Goal: Navigation & Orientation: Find specific page/section

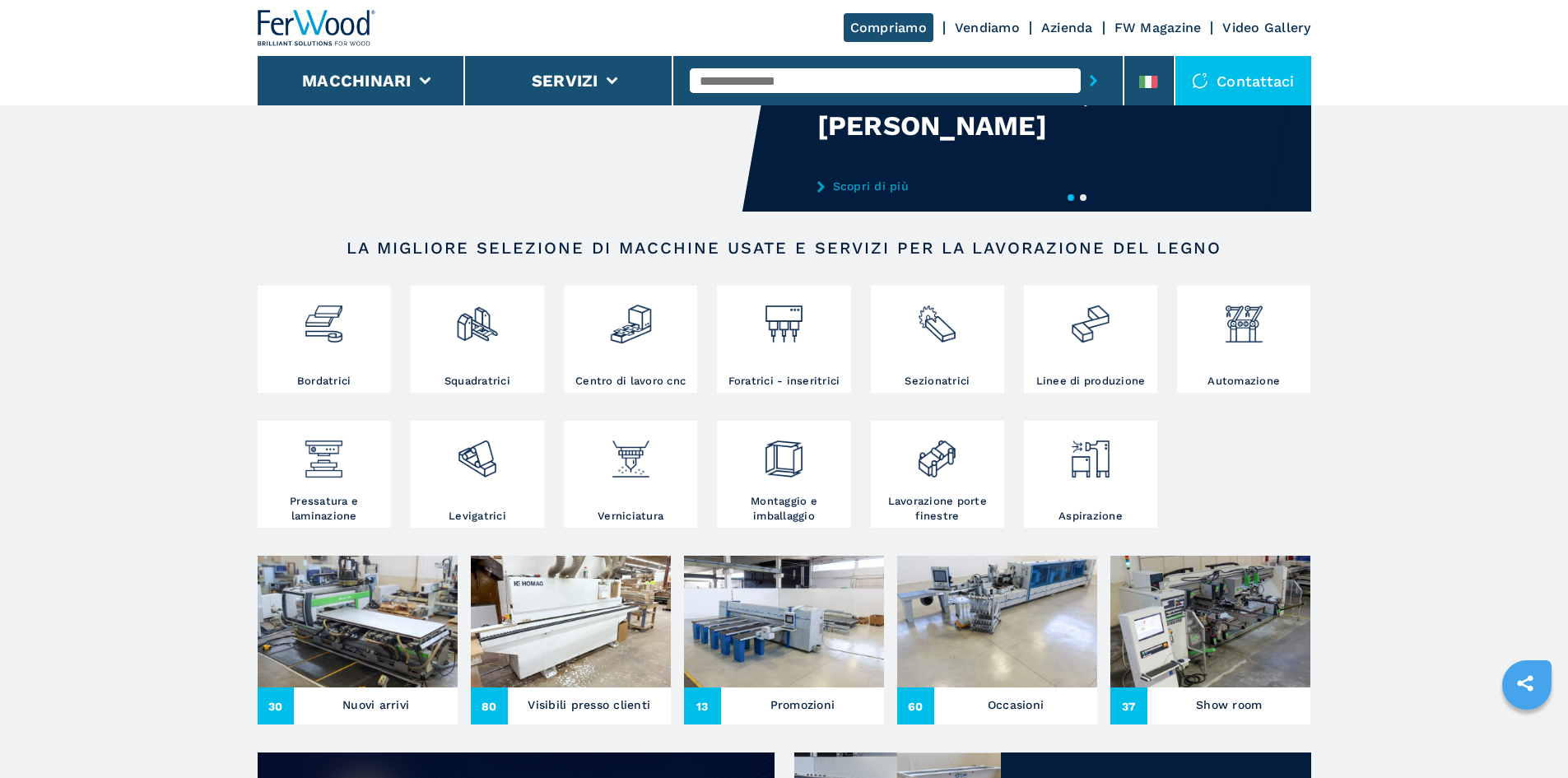
scroll to position [165, 0]
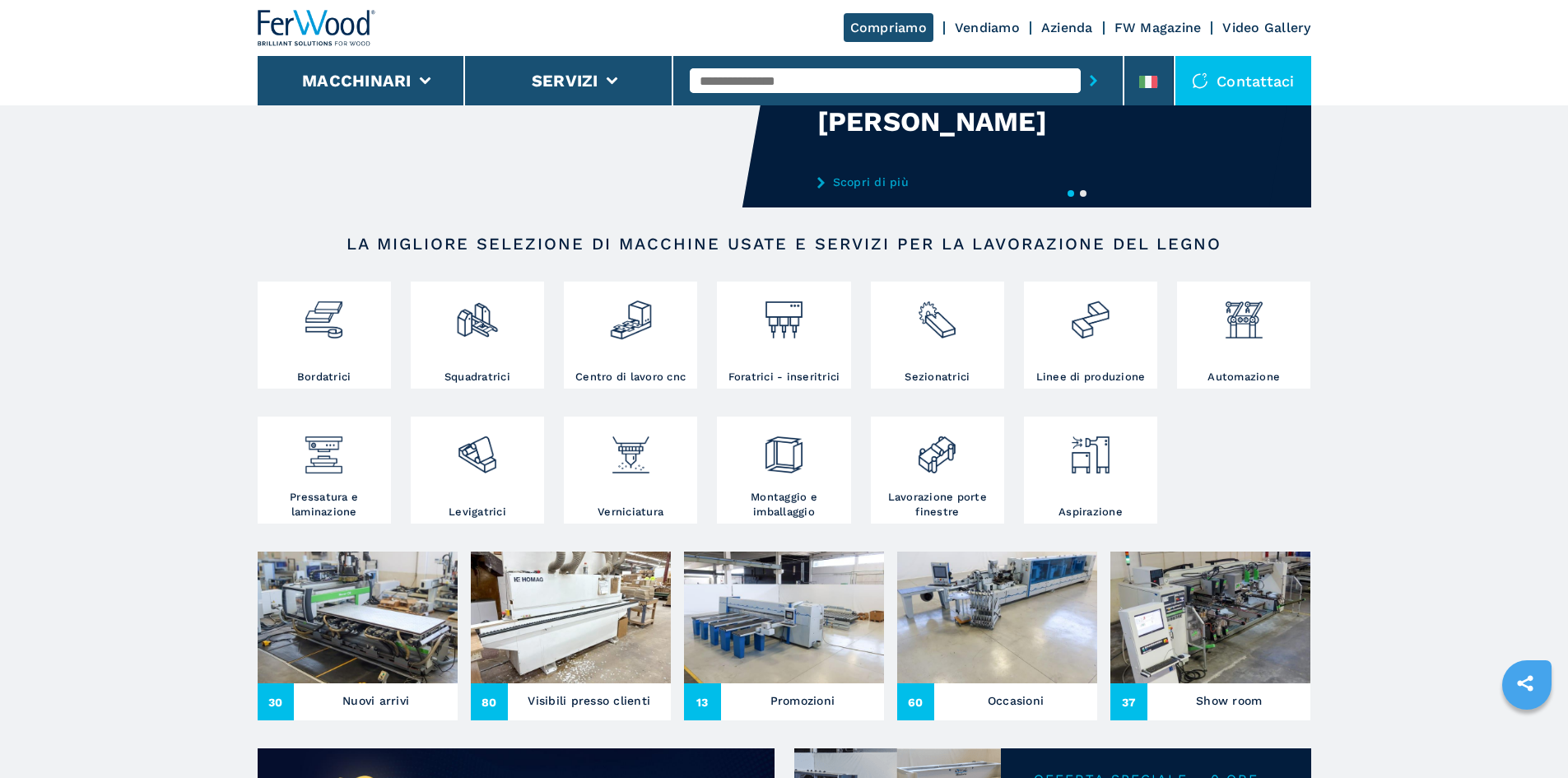
click at [362, 245] on h2 "LA MIGLIORE SELEZIONE DI MACCHINE USATE E SERVIZI PER LA LAVORAZIONE DEL LEGNO" at bounding box center [784, 244] width 948 height 20
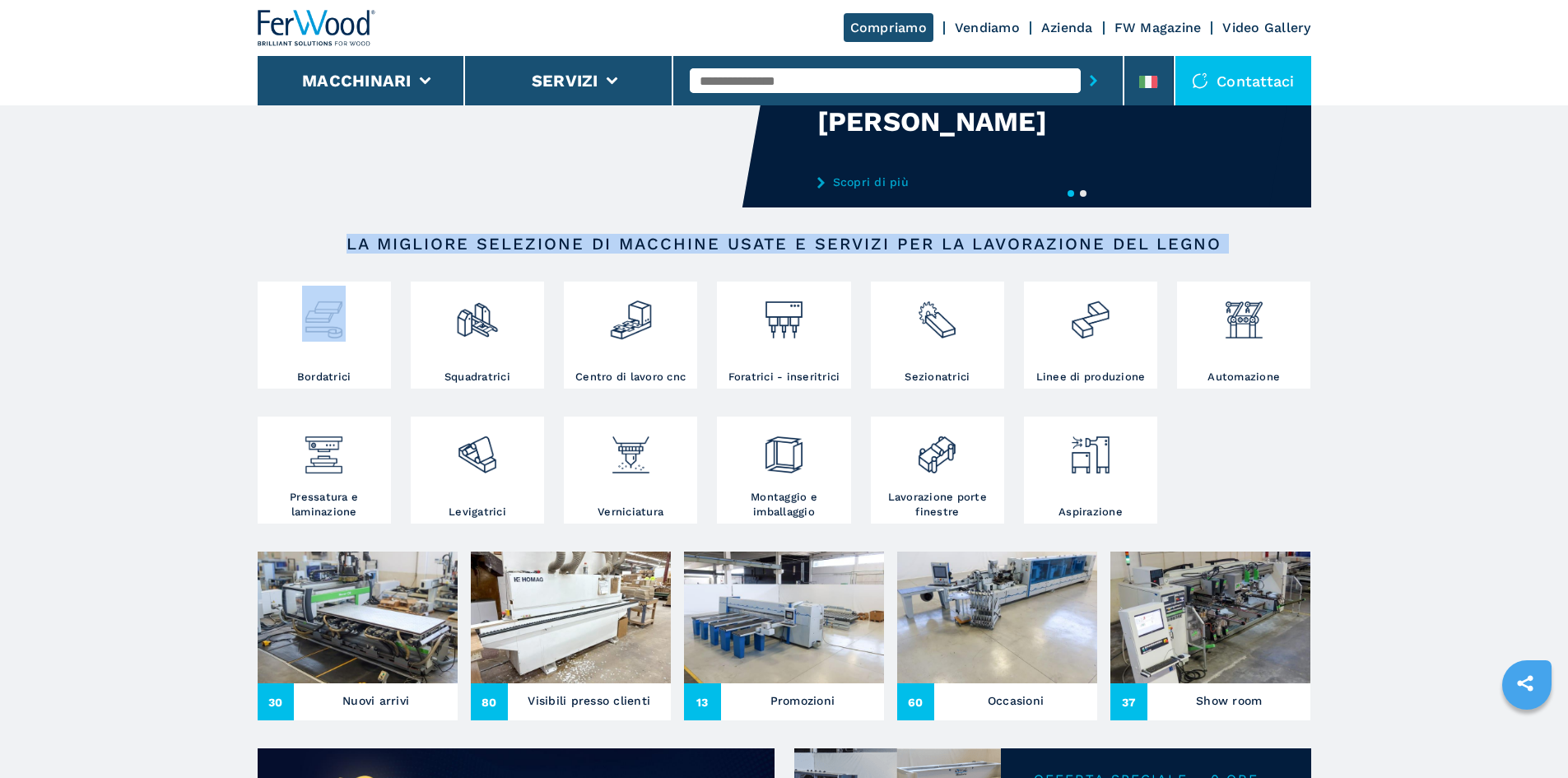
click at [362, 245] on h2 "LA MIGLIORE SELEZIONE DI MACCHINE USATE E SERVIZI PER LA LAVORAZIONE DEL LEGNO" at bounding box center [784, 244] width 948 height 20
click at [1199, 241] on h2 "LA MIGLIORE SELEZIONE DI MACCHINE USATE E SERVIZI PER LA LAVORAZIONE DEL LEGNO" at bounding box center [784, 244] width 948 height 20
drag, startPoint x: 1199, startPoint y: 241, endPoint x: 347, endPoint y: 246, distance: 852.0
click at [347, 246] on h2 "LA MIGLIORE SELEZIONE DI MACCHINE USATE E SERVIZI PER LA LAVORAZIONE DEL LEGNO" at bounding box center [784, 244] width 948 height 20
click at [361, 246] on h2 "LA MIGLIORE SELEZIONE DI MACCHINE USATE E SERVIZI PER LA LAVORAZIONE DEL LEGNO" at bounding box center [784, 244] width 948 height 20
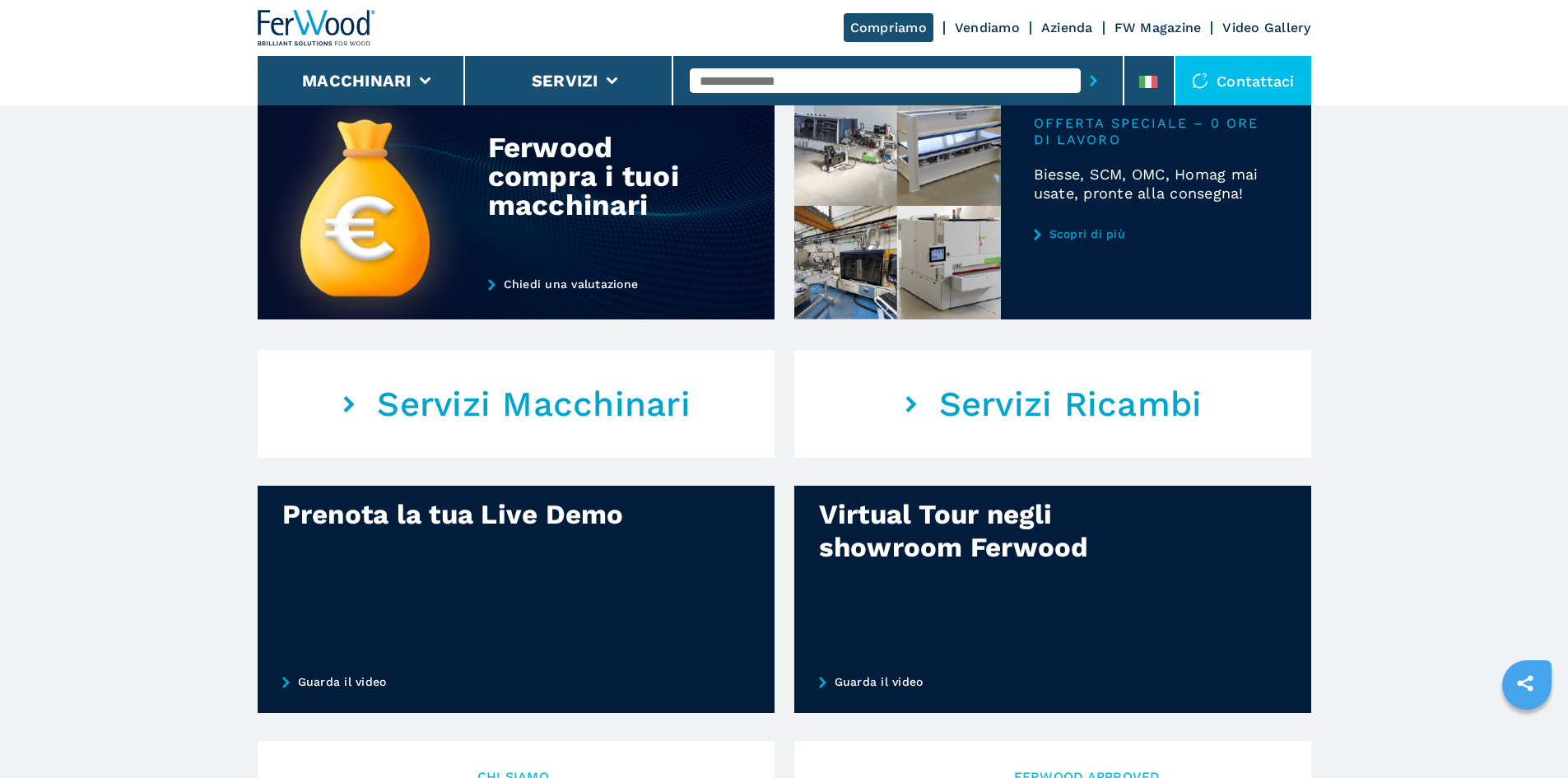
scroll to position [988, 0]
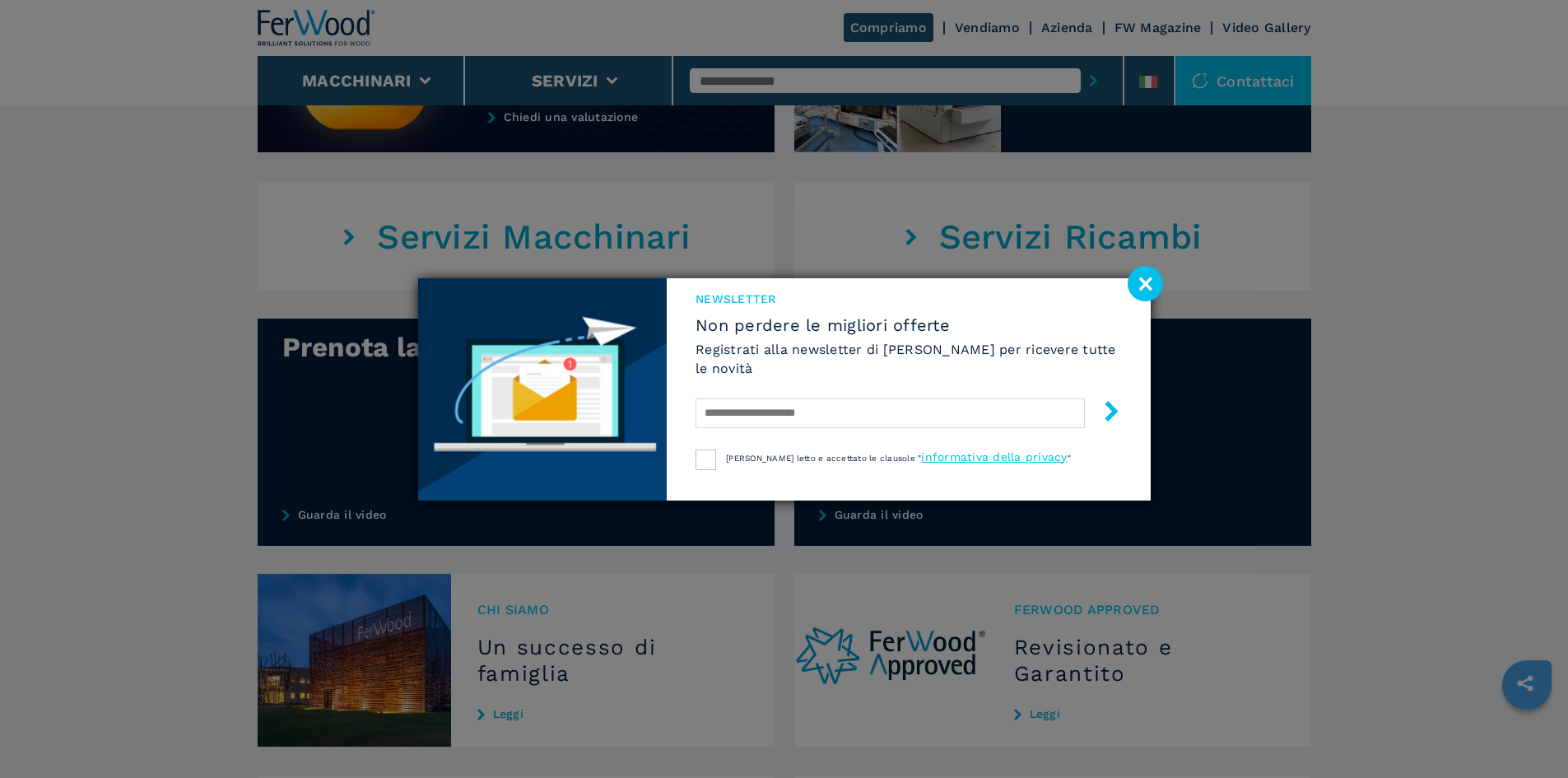
click at [1145, 279] on image at bounding box center [1145, 284] width 36 height 36
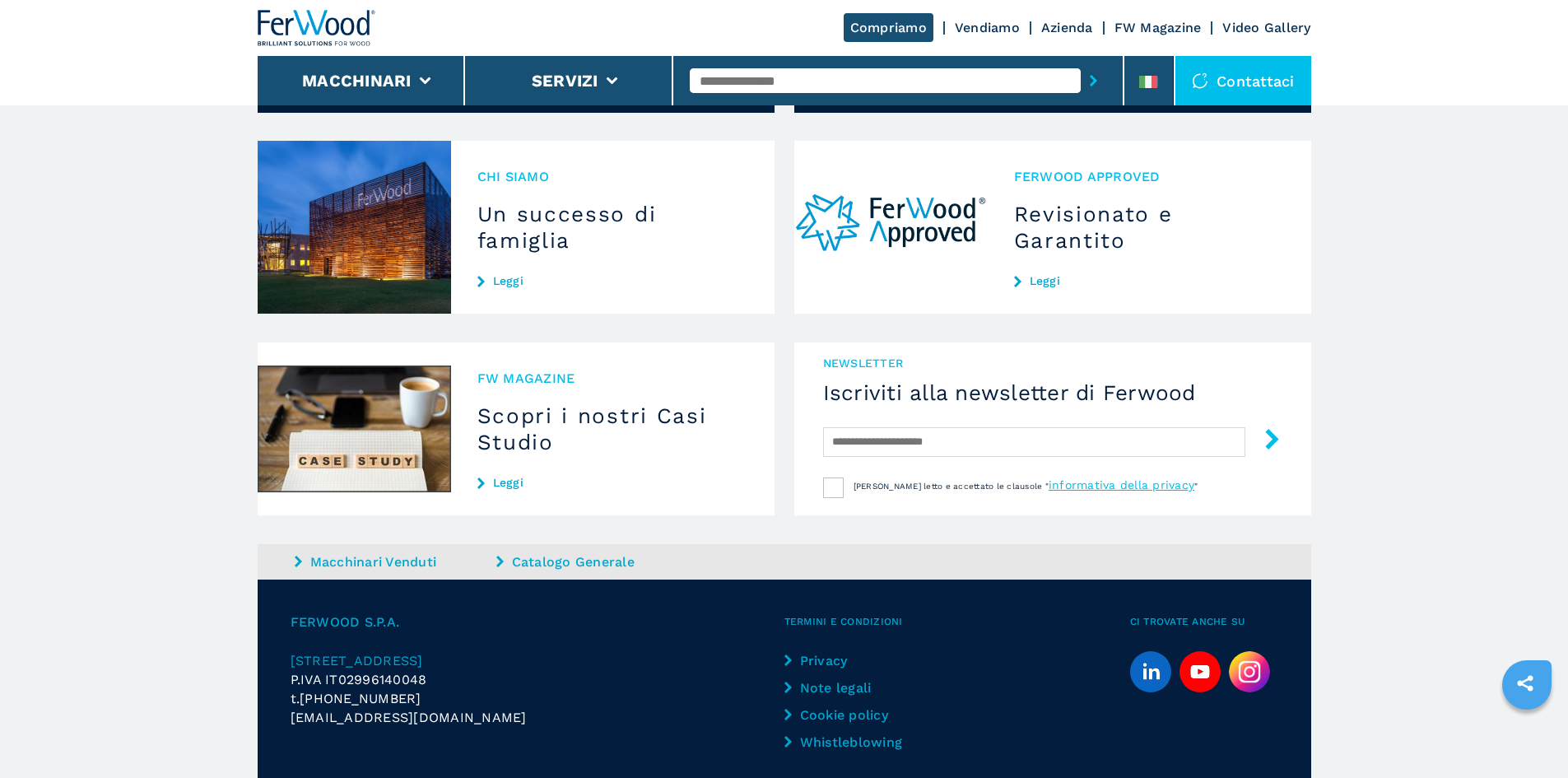
scroll to position [1519, 0]
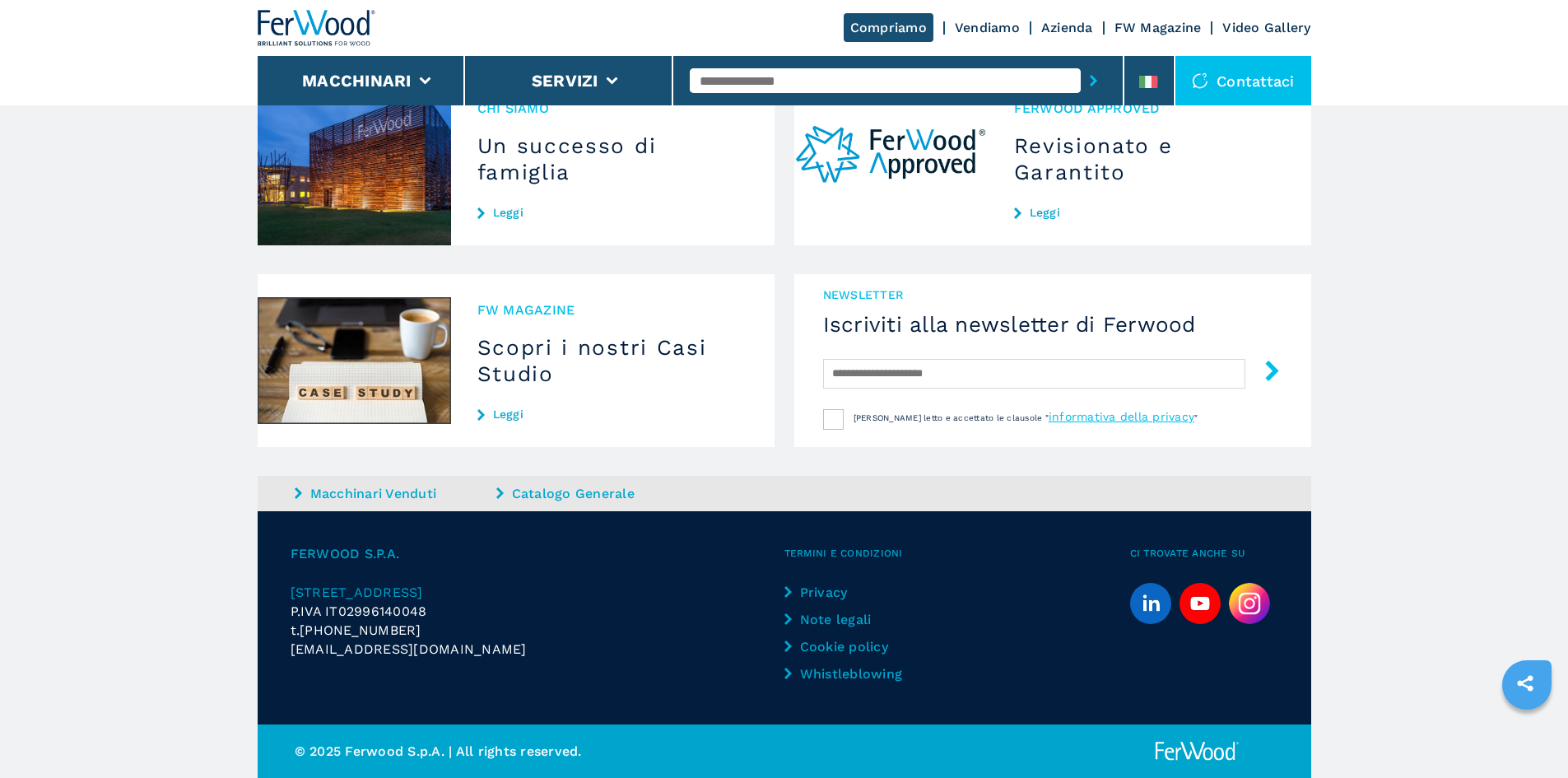
click at [298, 560] on span "FERWOOD S.P.A." at bounding box center [536, 553] width 493 height 19
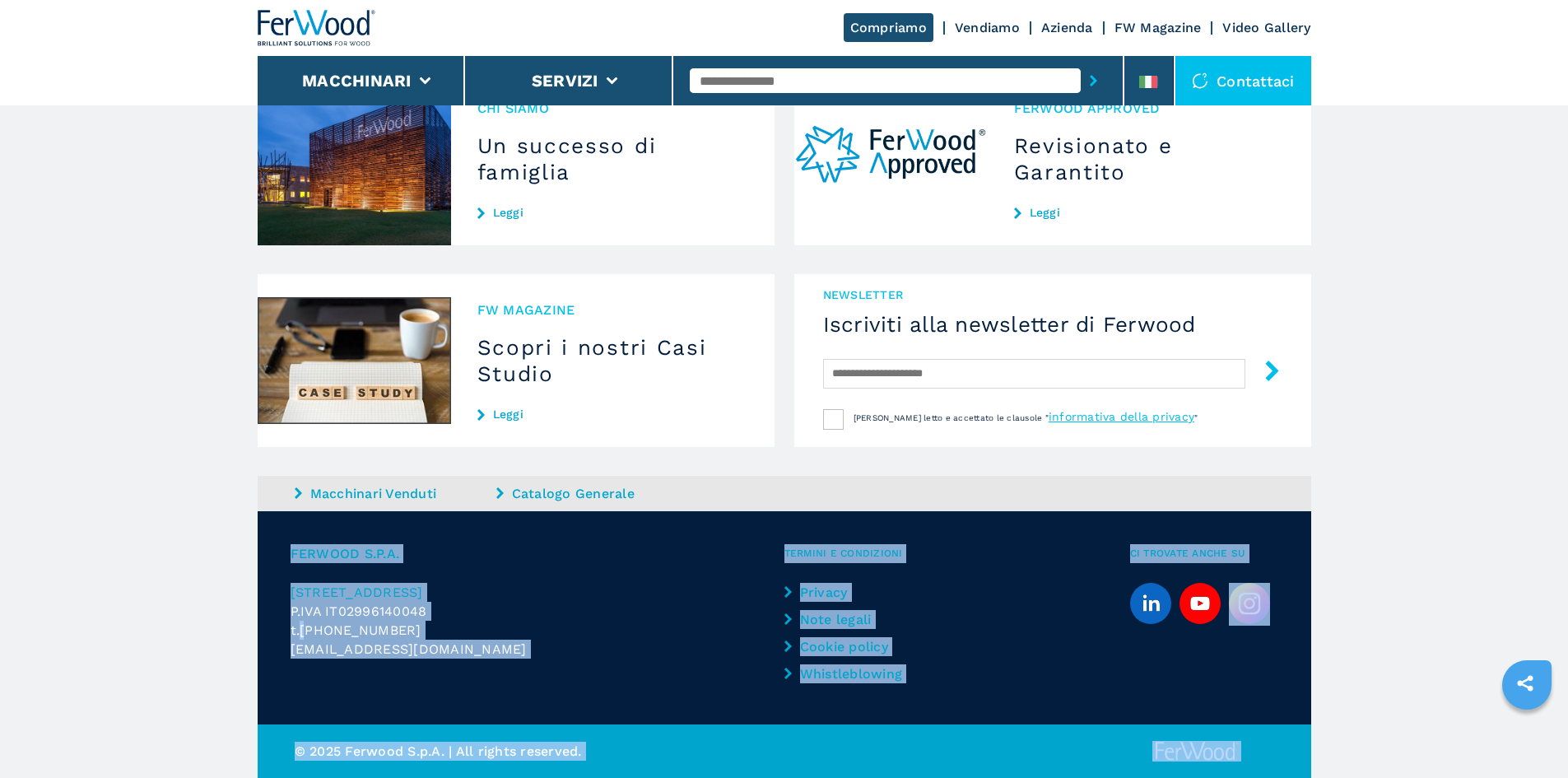
drag, startPoint x: 298, startPoint y: 560, endPoint x: 1191, endPoint y: 749, distance: 912.8
click at [1191, 749] on footer "FERWOOD S.P.A. [STREET_ADDRESS] P.IVA IT02996140048 t. [PHONE_NUMBER] [EMAIL_AD…" at bounding box center [784, 644] width 1053 height 267
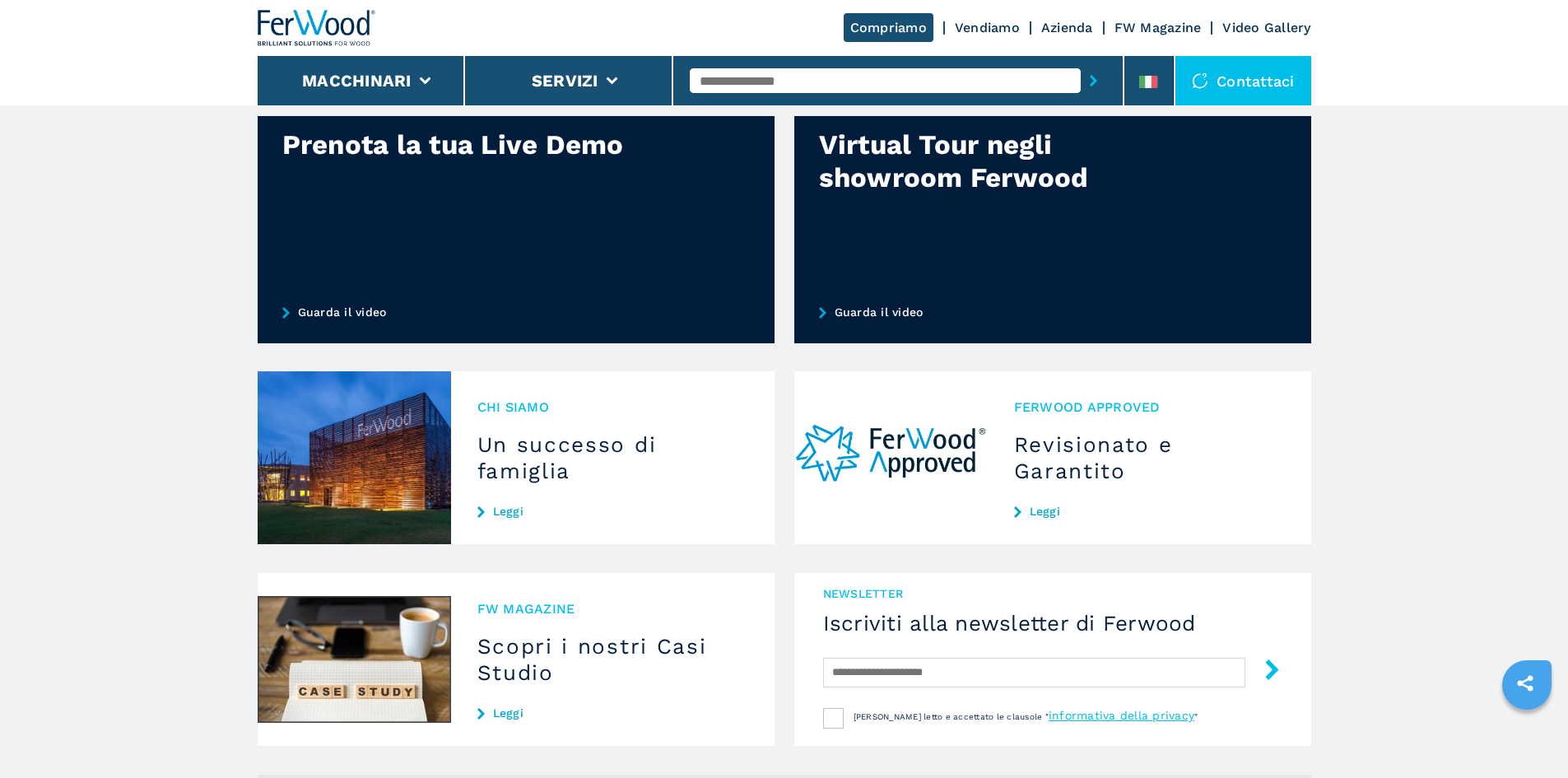
scroll to position [1190, 0]
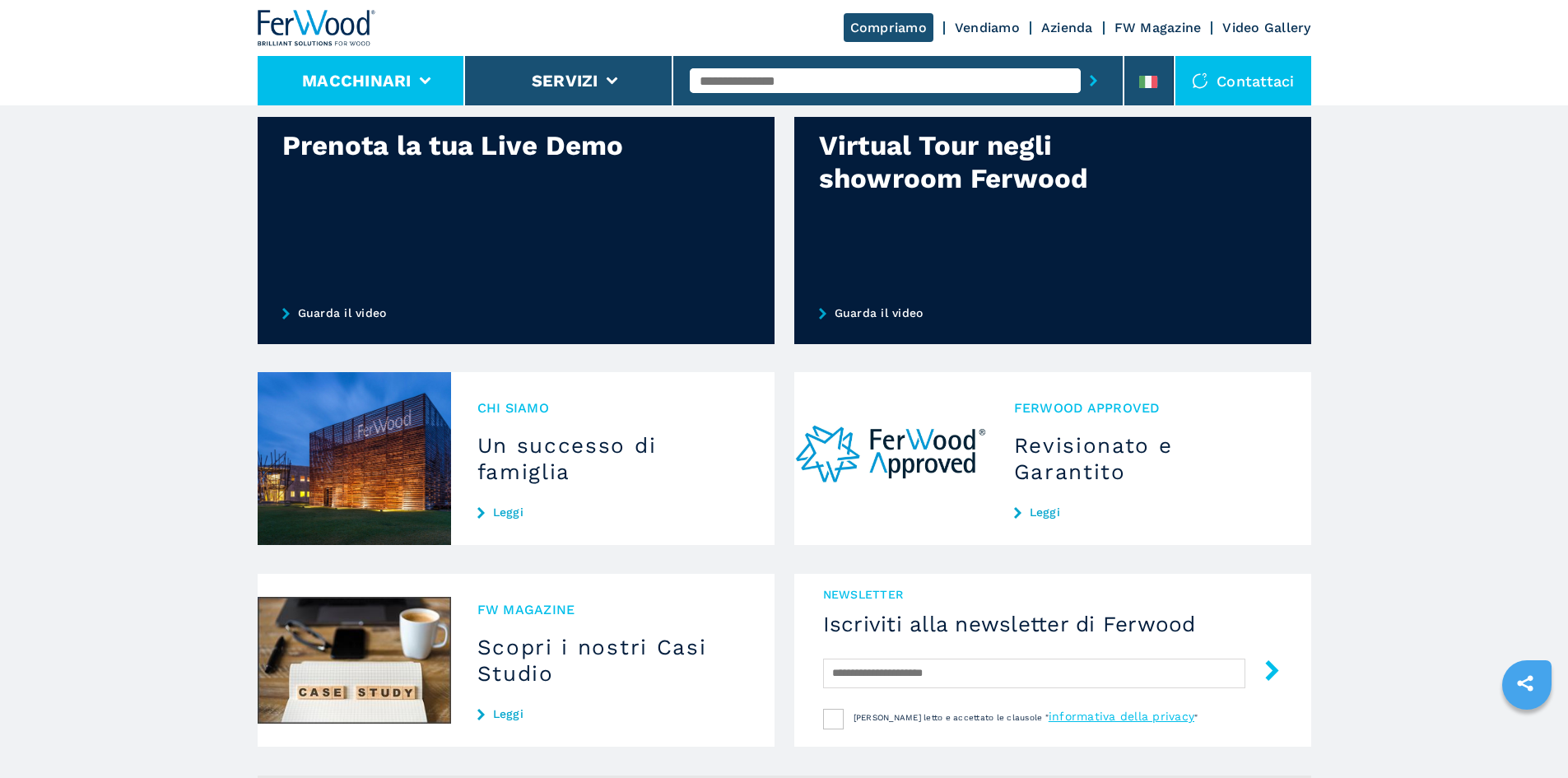
click at [425, 78] on icon at bounding box center [425, 81] width 12 height 7
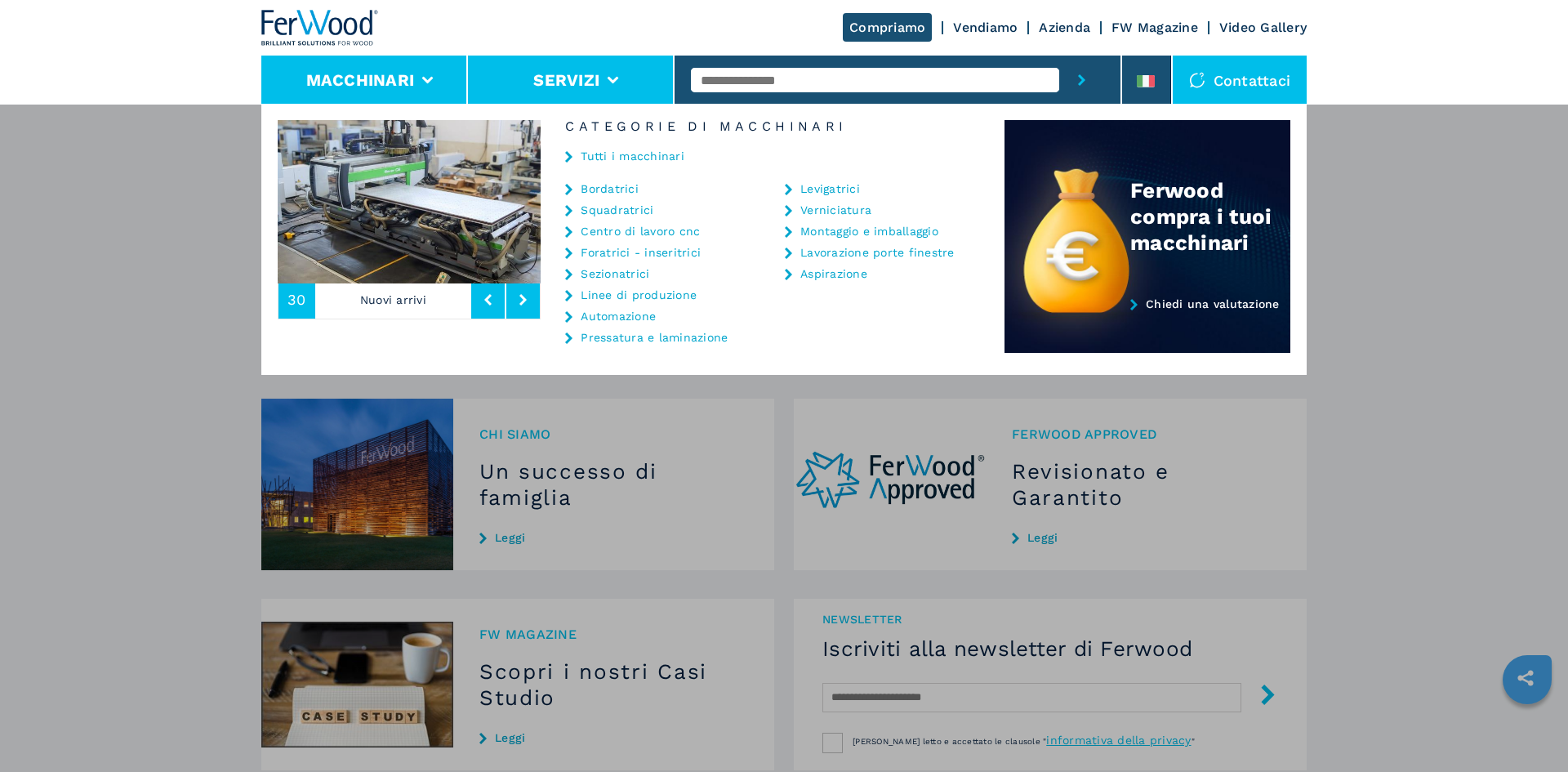
click at [618, 77] on icon at bounding box center [613, 80] width 11 height 7
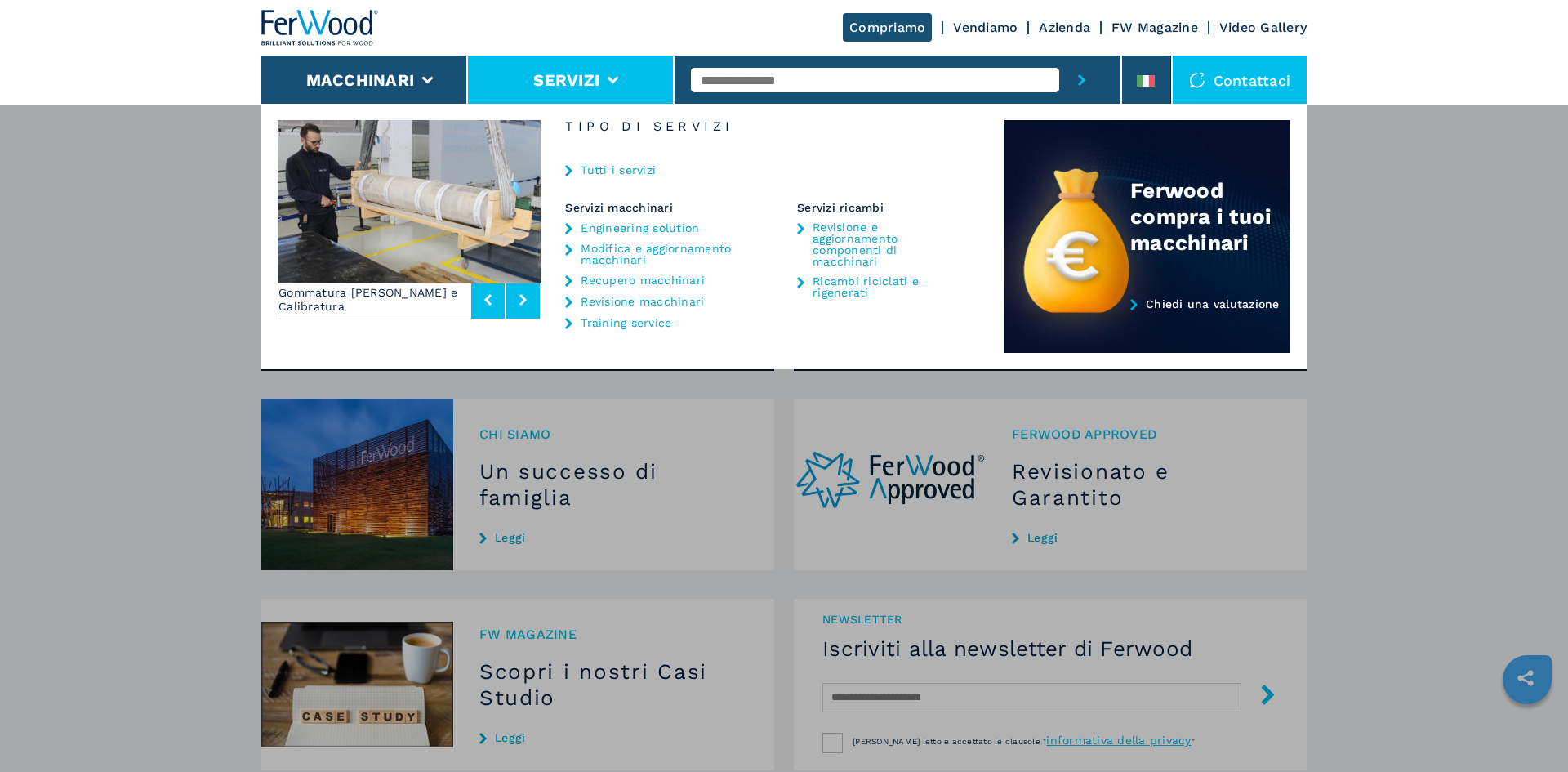
click at [572, 225] on icon at bounding box center [568, 229] width 7 height 11
click at [578, 206] on div "Servizi macchinari" at bounding box center [668, 208] width 207 height 14
click at [590, 208] on div "Servizi macchinari" at bounding box center [668, 208] width 207 height 14
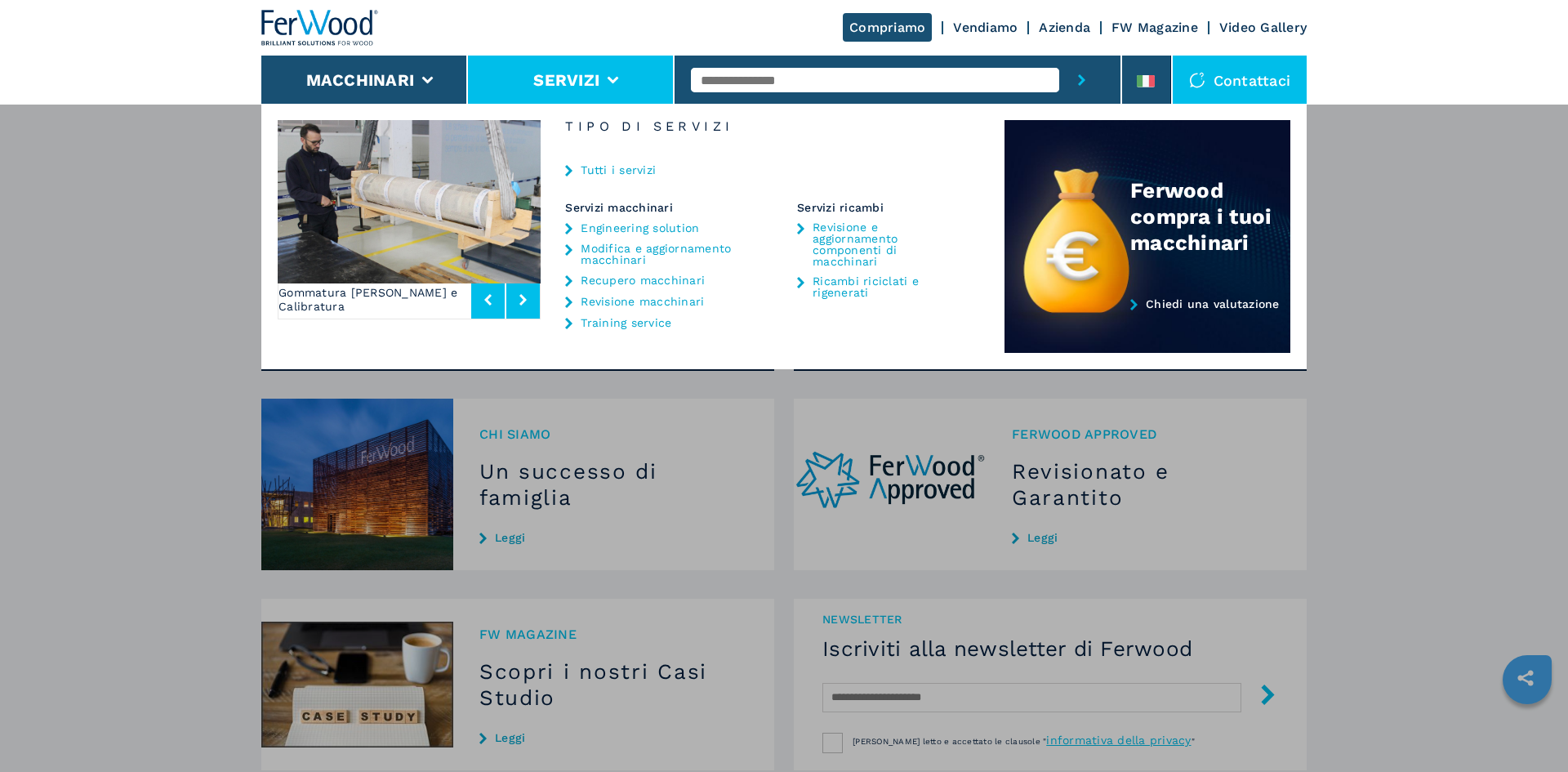
click at [1413, 201] on div "Macchinari Bordatrici Squadratrici Centro di lavoro cnc Foratrici - inseritrici…" at bounding box center [784, 489] width 1568 height 772
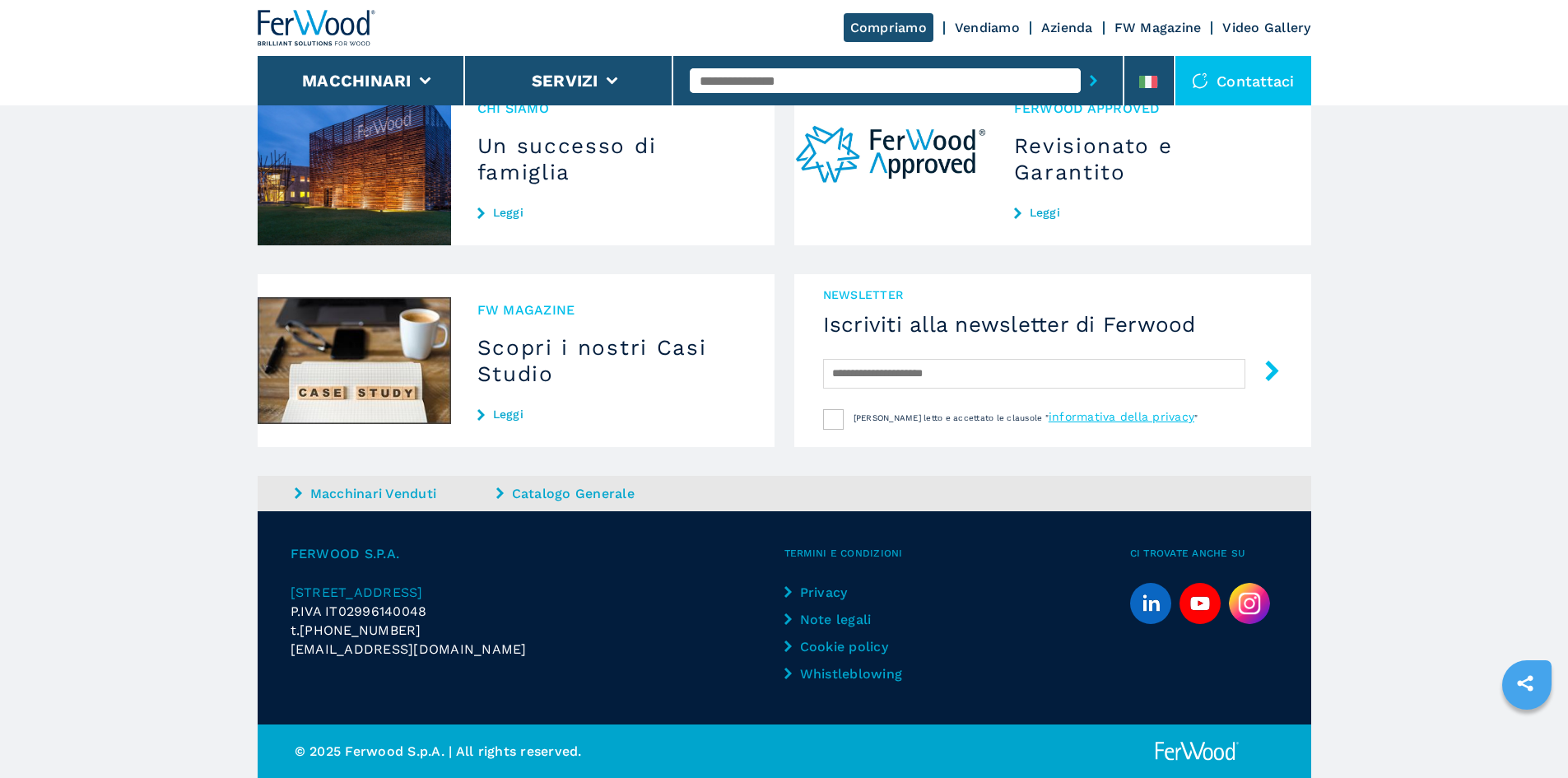
scroll to position [1519, 0]
click at [1156, 600] on icon "linkedin" at bounding box center [1151, 603] width 17 height 17
